Goal: Task Accomplishment & Management: Manage account settings

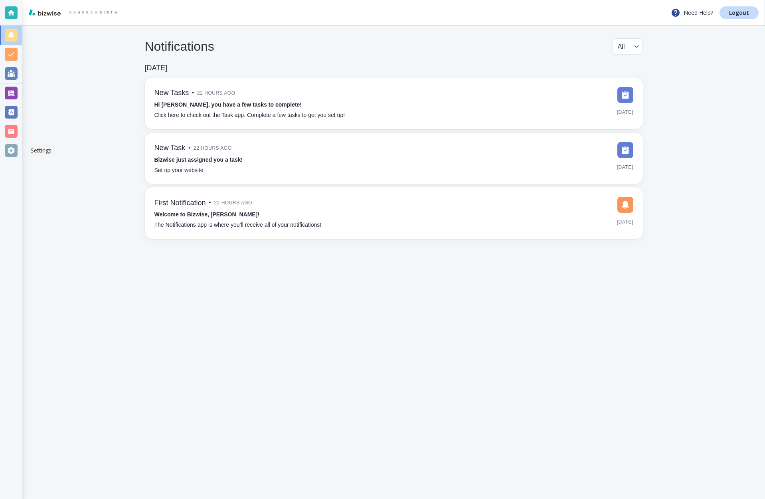
click at [12, 152] on div at bounding box center [11, 150] width 13 height 13
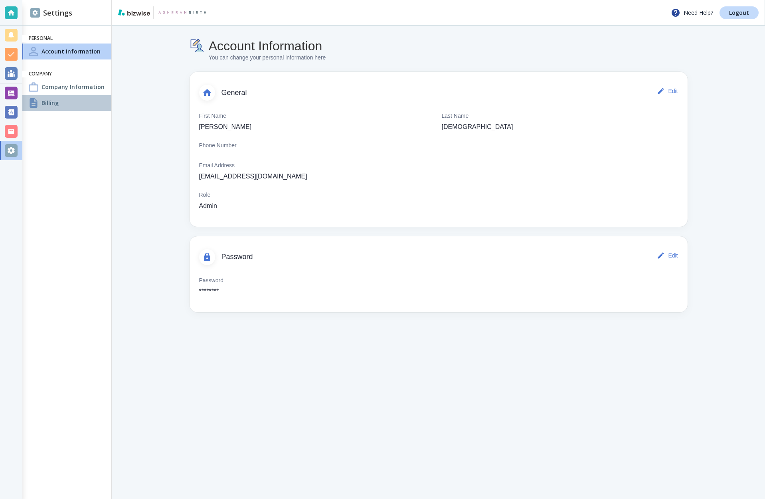
click at [38, 103] on div at bounding box center [34, 103] width 10 height 10
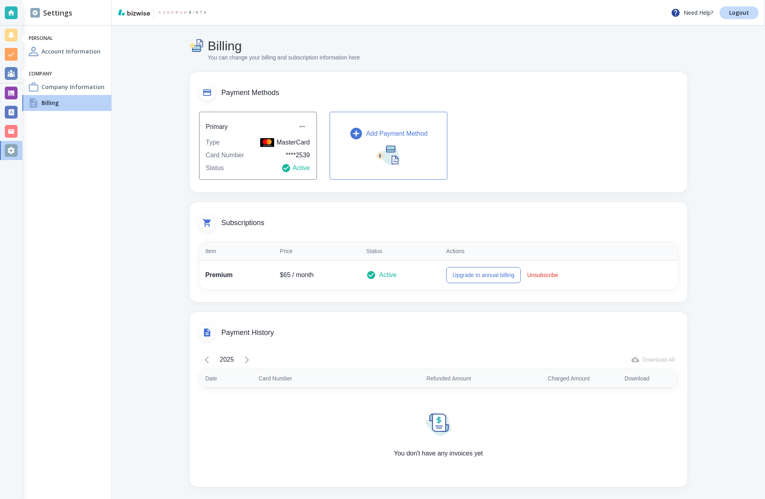
click at [374, 137] on p "Add Payment Method" at bounding box center [396, 134] width 61 height 10
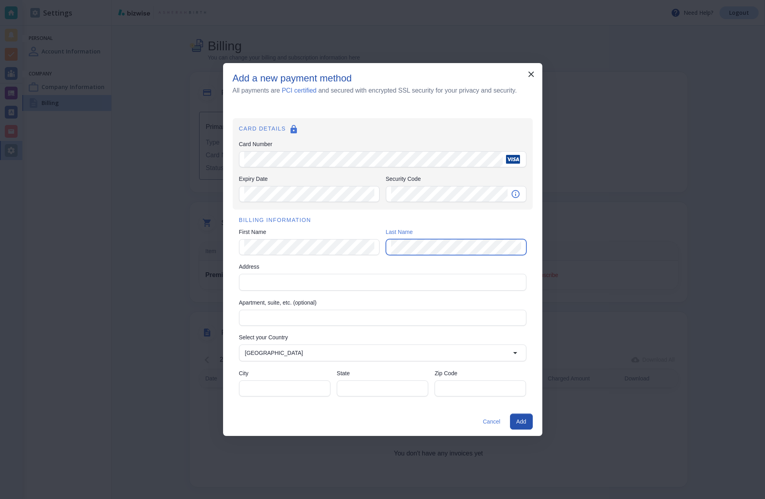
click at [259, 275] on div "Address" at bounding box center [382, 282] width 287 height 17
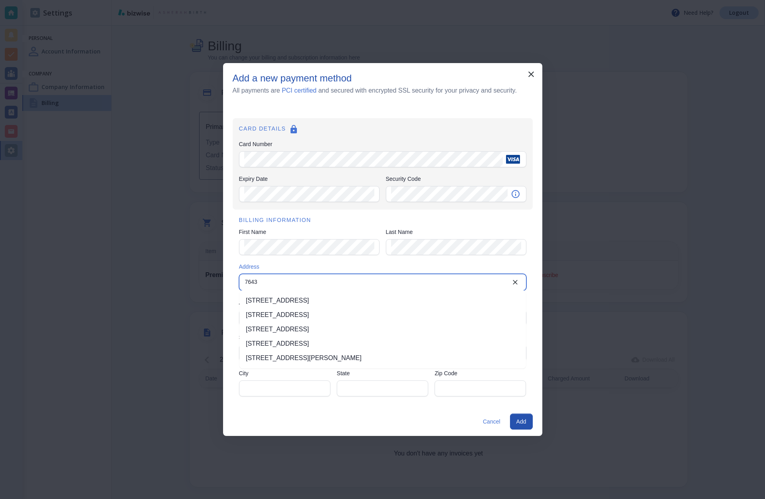
type input "[STREET_ADDRESS]"
type input "[GEOGRAPHIC_DATA]"
type input "[US_STATE]"
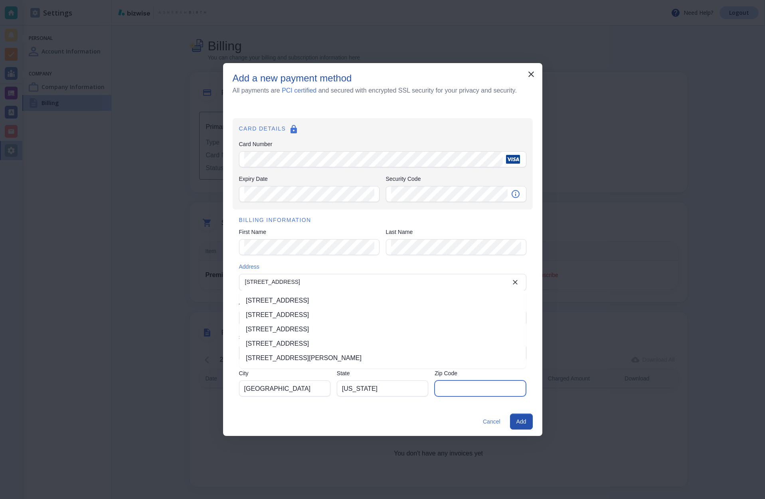
type input "32256"
click at [333, 301] on li "[STREET_ADDRESS]" at bounding box center [382, 300] width 286 height 14
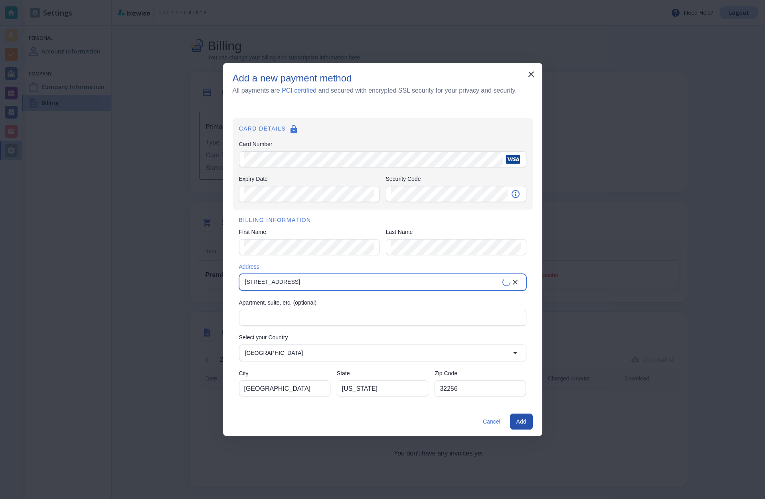
type input "[STREET_ADDRESS]"
type input "FL"
click at [524, 423] on button "Add" at bounding box center [521, 421] width 23 height 16
